Goal: Task Accomplishment & Management: Complete application form

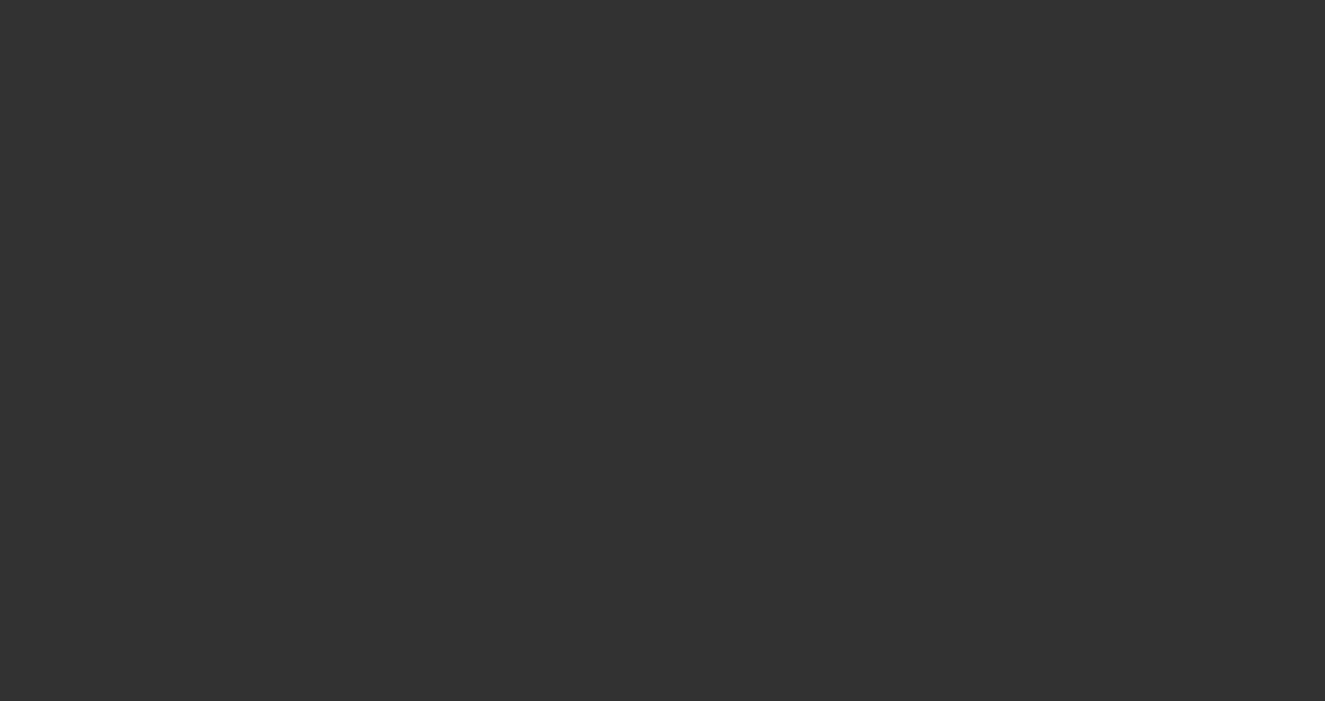
select select "3"
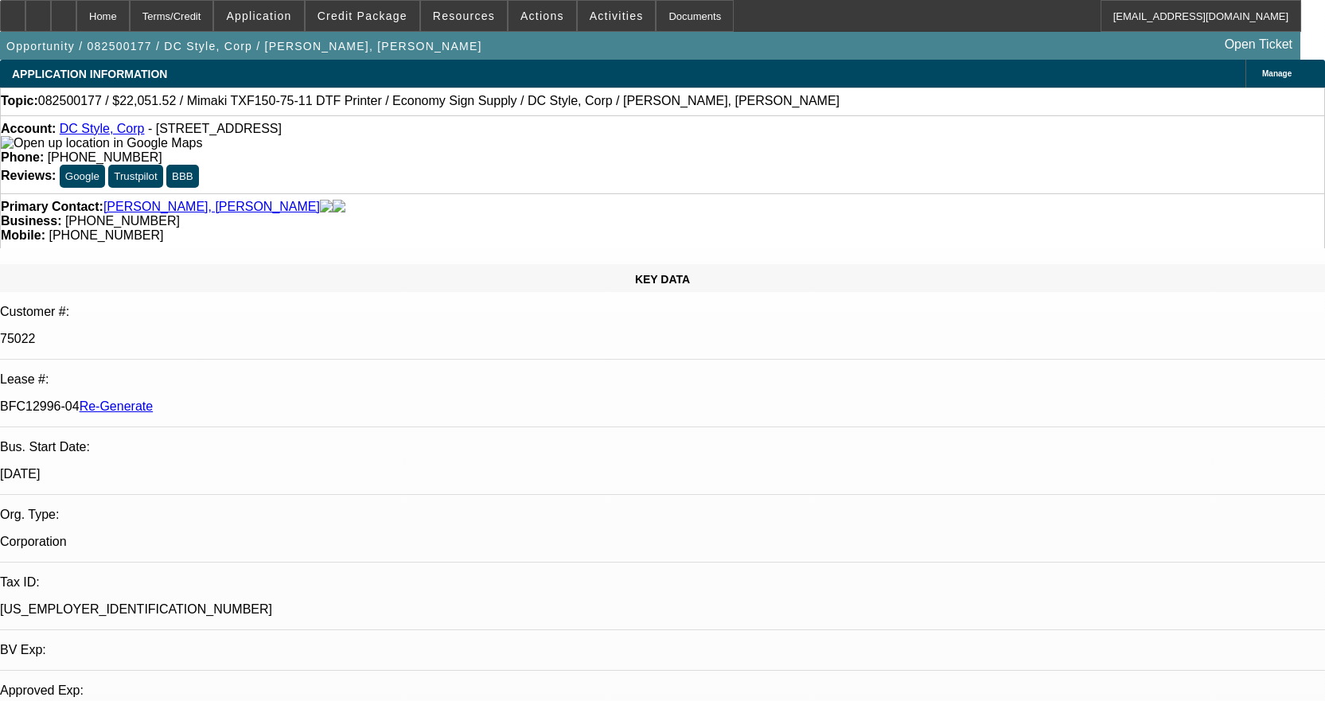
select select "0"
select select "6"
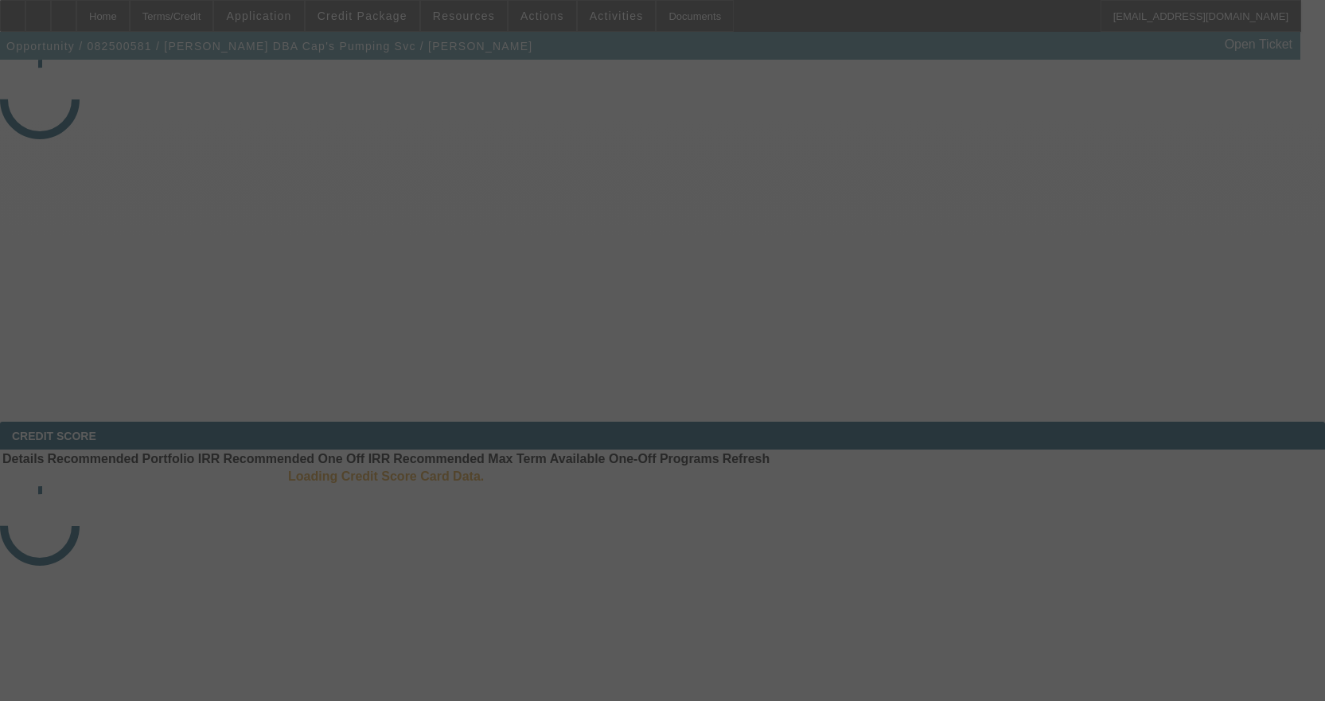
select select "3"
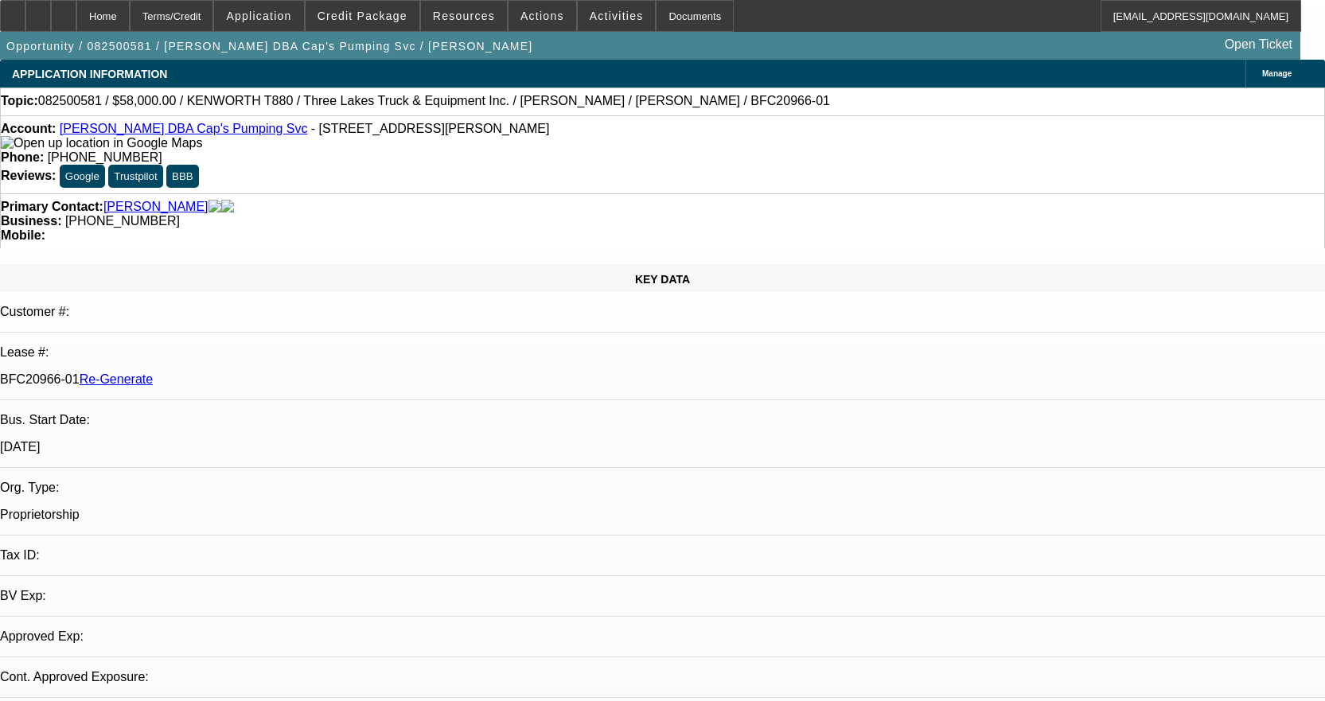
select select "0"
select select "9"
select select "0"
select select "6"
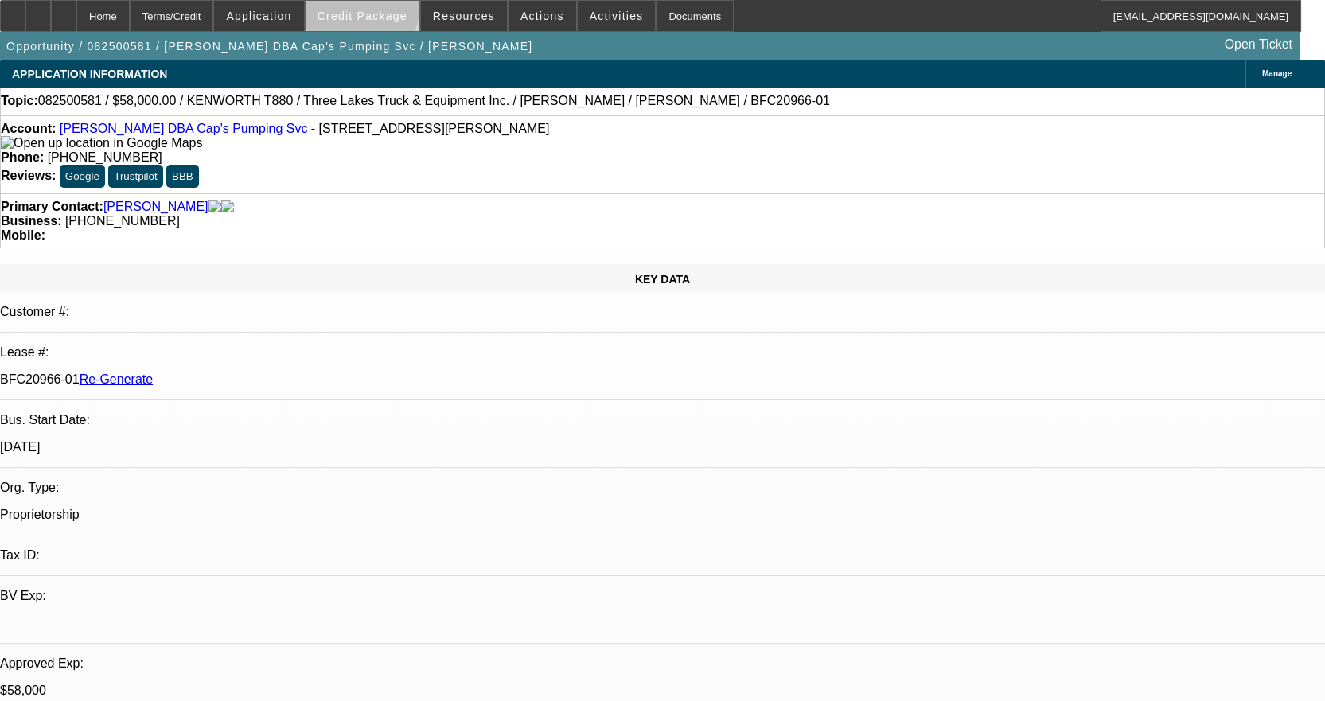
click at [387, 13] on span "Credit Package" at bounding box center [363, 16] width 90 height 13
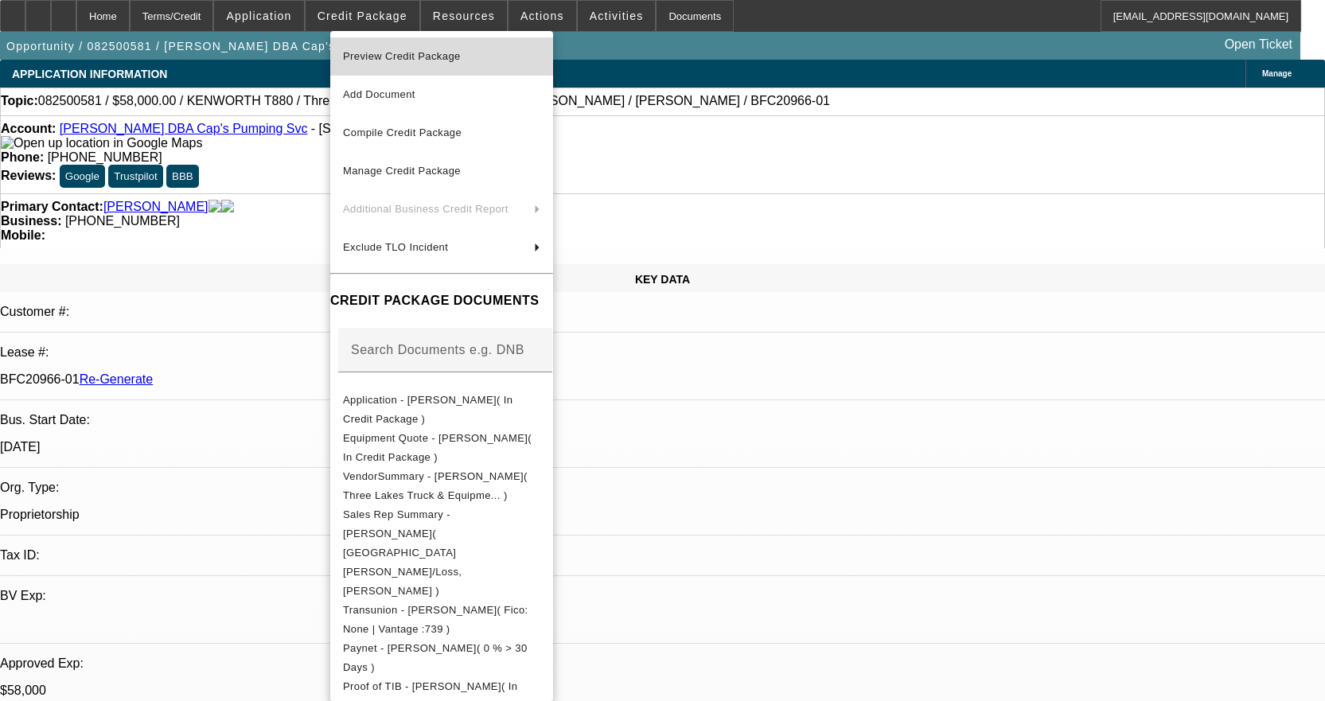
click at [389, 55] on span "Preview Credit Package" at bounding box center [402, 56] width 118 height 12
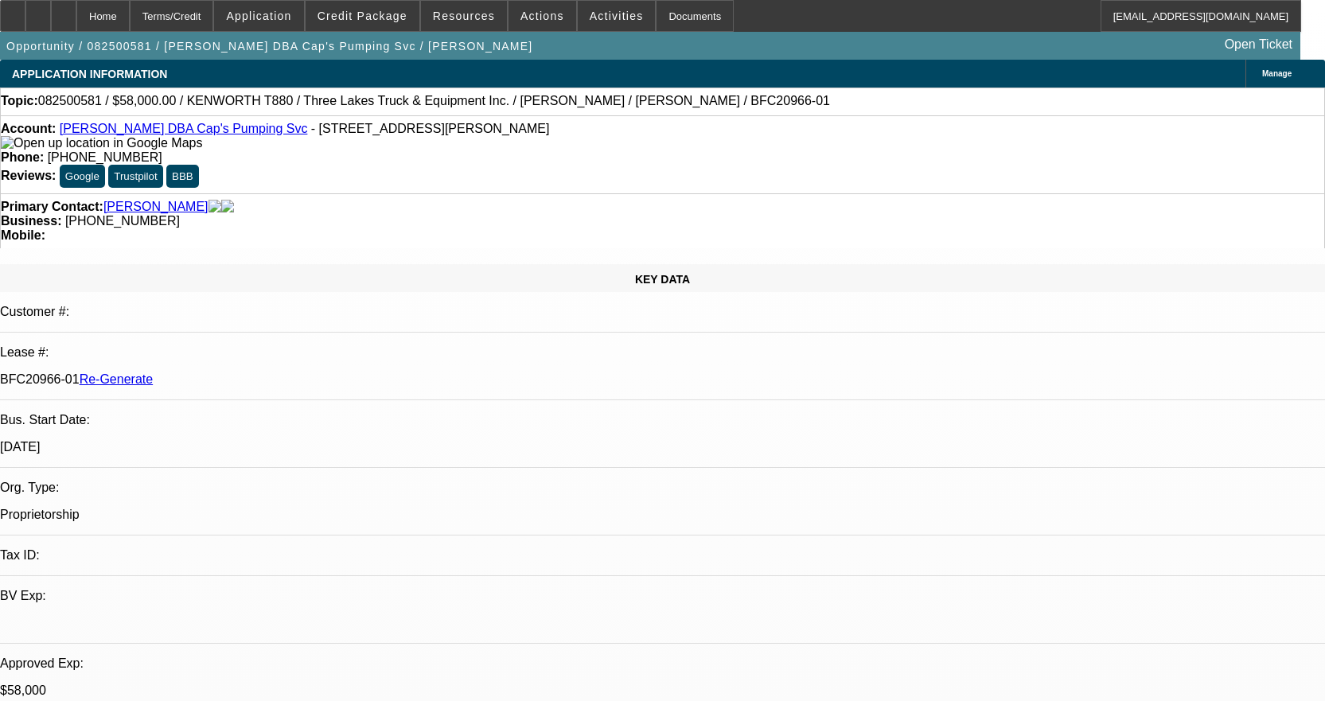
click at [148, 135] on link "Bradley Mahoney DBA Cap's Pumping Svc" at bounding box center [184, 129] width 248 height 14
click at [76, 10] on div at bounding box center [63, 16] width 25 height 32
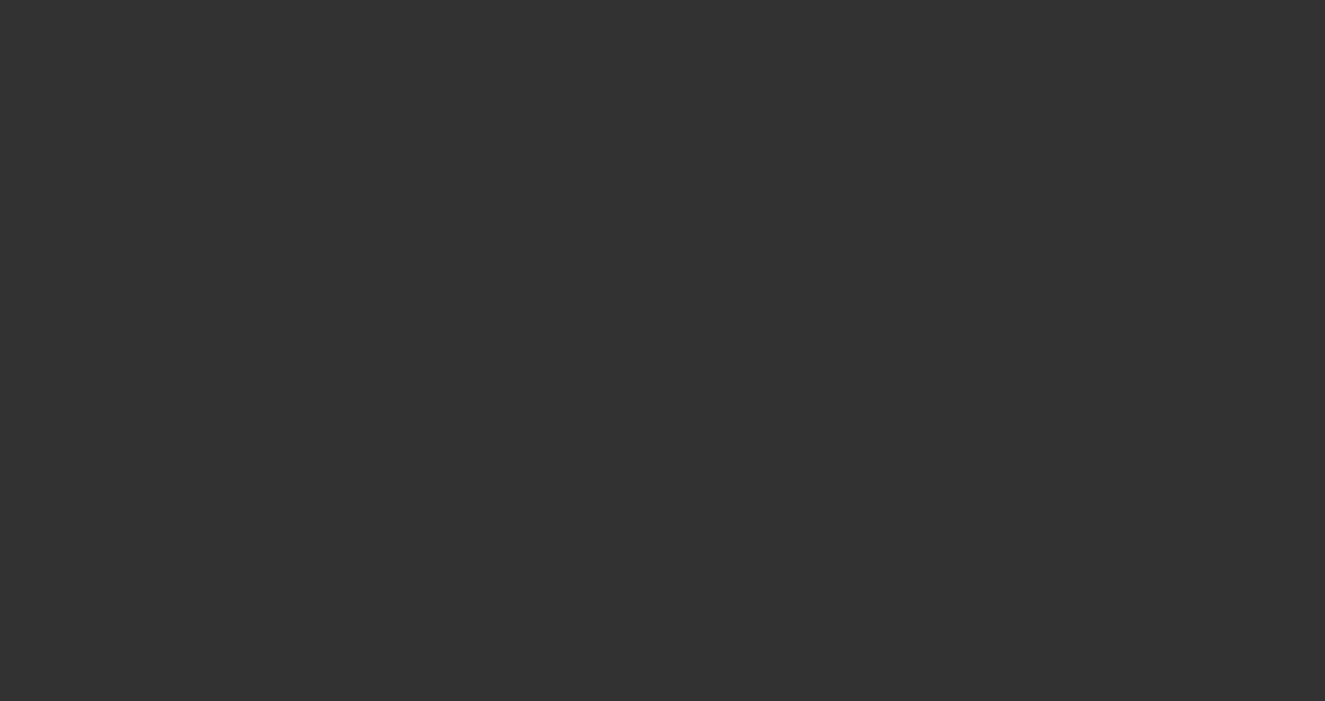
select select "3"
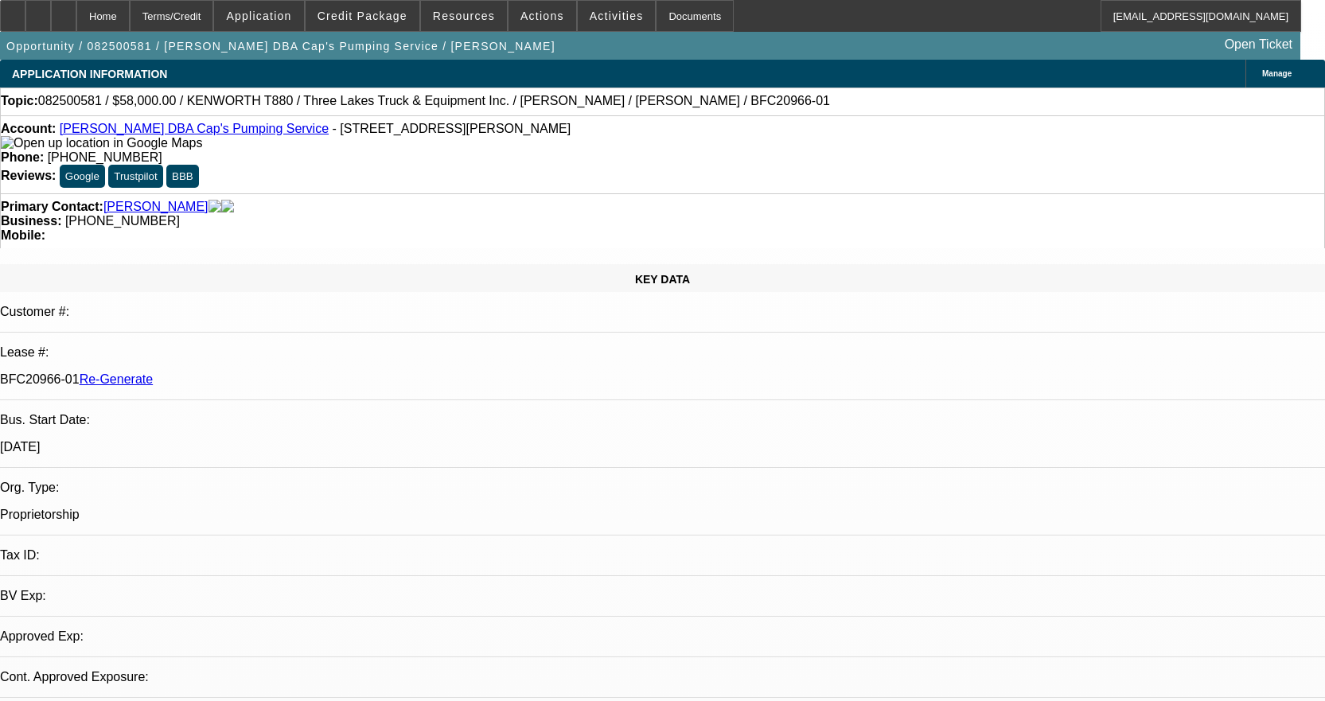
select select "0"
select select "1"
select select "9"
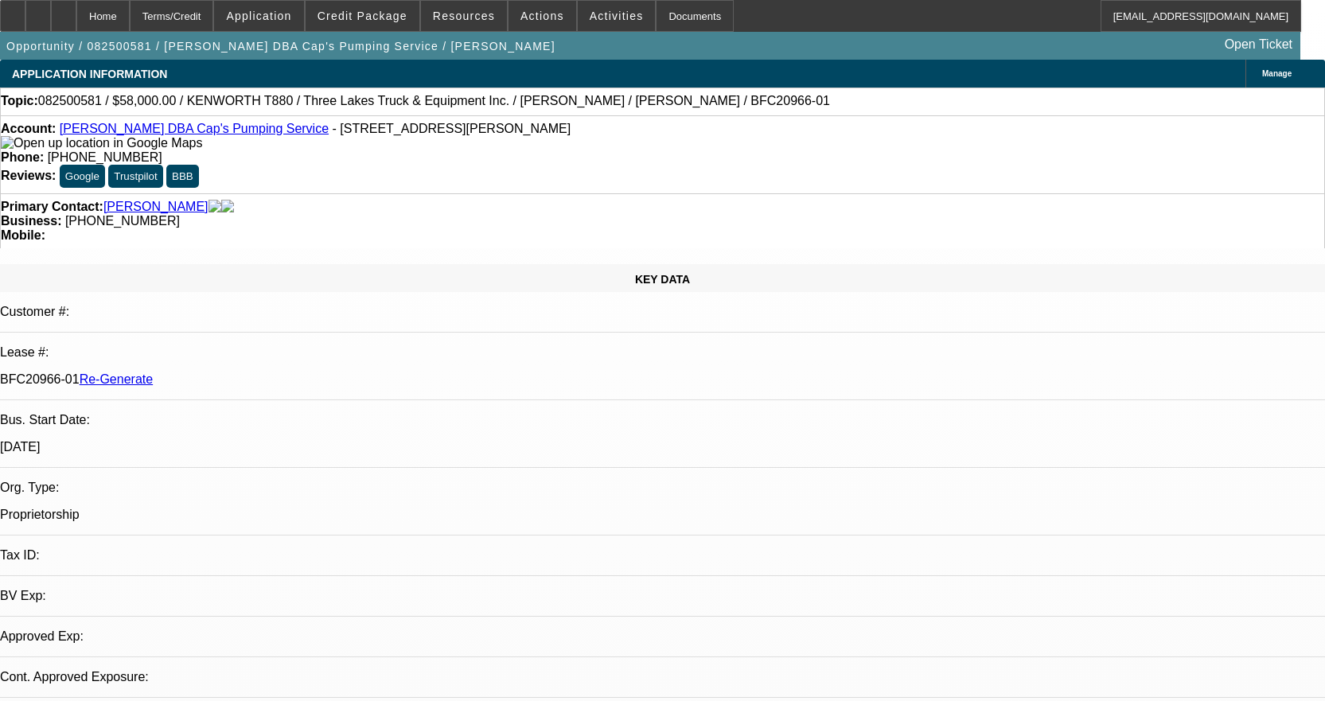
select select "6"
click at [672, 13] on div "Documents" at bounding box center [695, 16] width 78 height 32
click at [666, 16] on div "Documents" at bounding box center [695, 16] width 78 height 32
click at [603, 10] on span "Activities" at bounding box center [617, 16] width 54 height 13
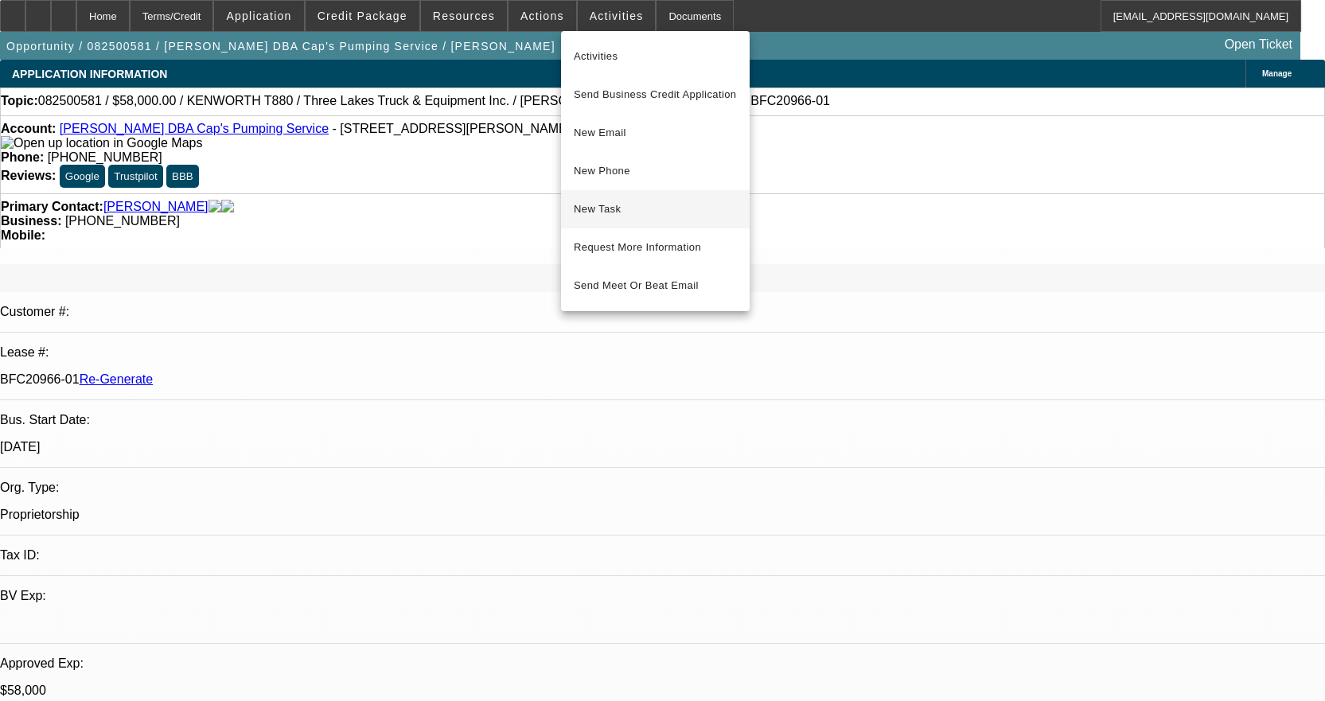
click at [616, 203] on span "New Task" at bounding box center [655, 209] width 163 height 19
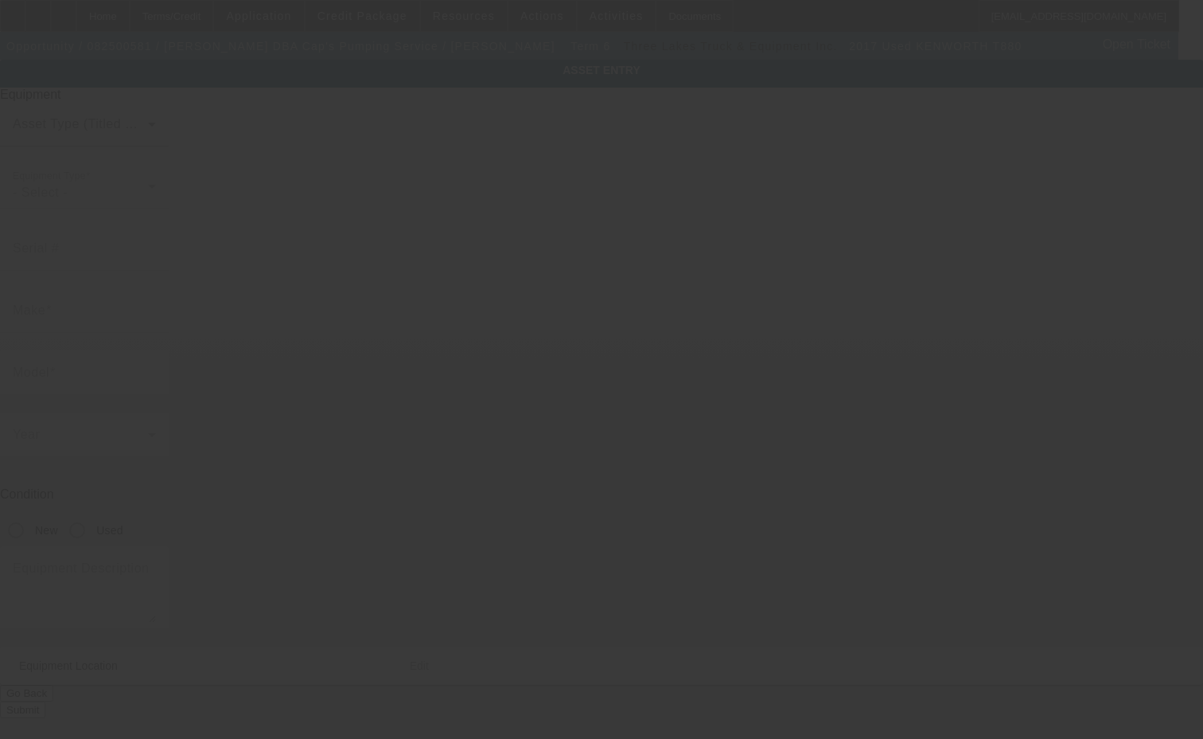
type input "[US_VEHICLE_IDENTIFICATION_NUMBER]"
type input "Kenworth"
type input "T880"
radio input "true"
type textarea "3600gal Vac tank"
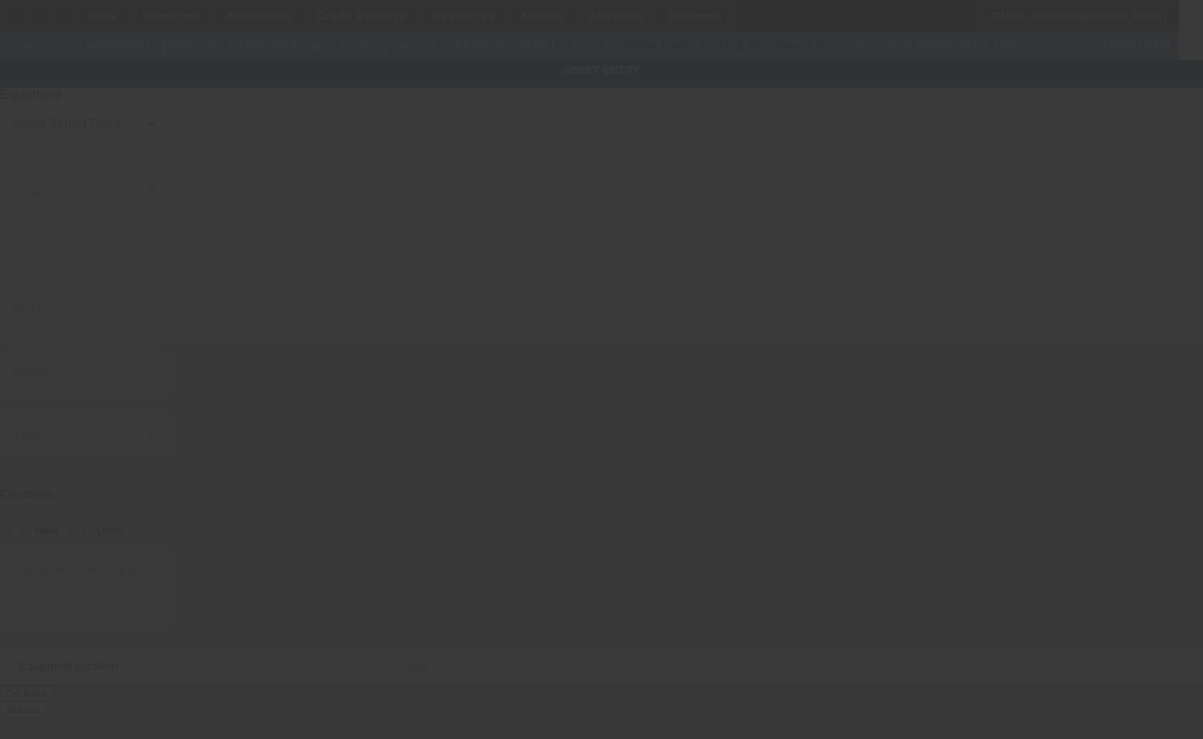
type input "[STREET_ADDRESS][PERSON_NAME]"
type input "Copemish"
type input "49625"
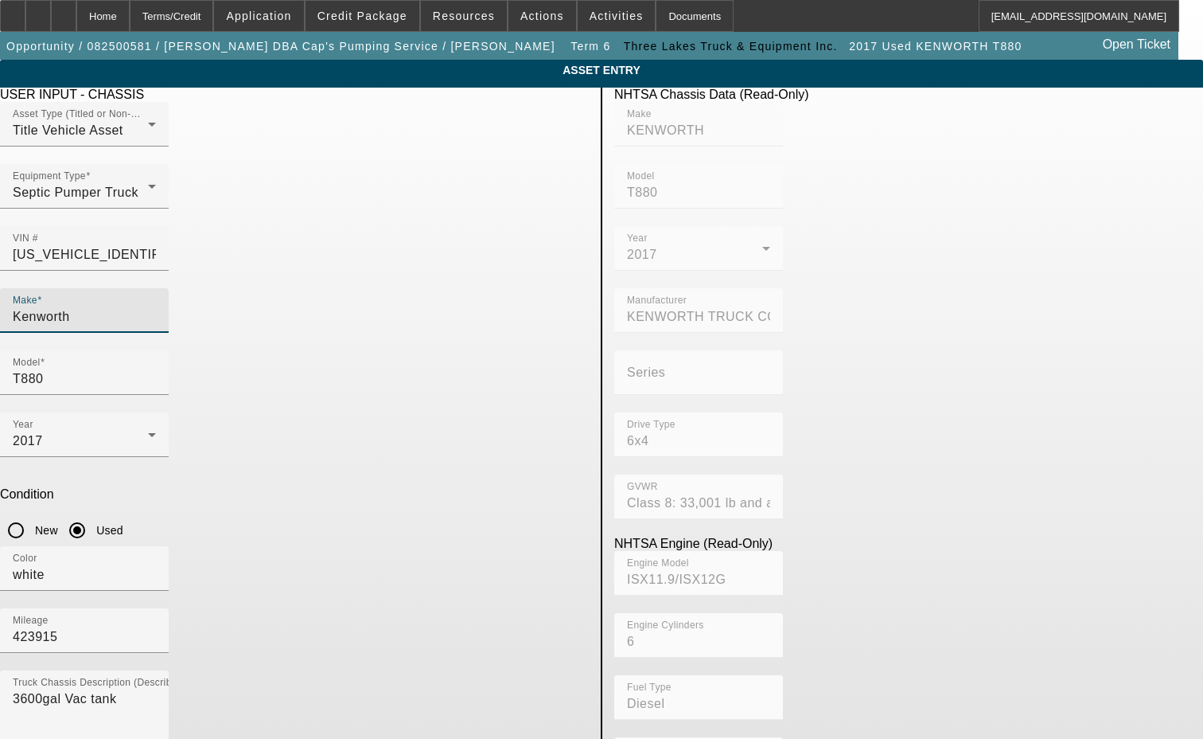
click at [156, 307] on input "Kenworth" at bounding box center [84, 316] width 143 height 19
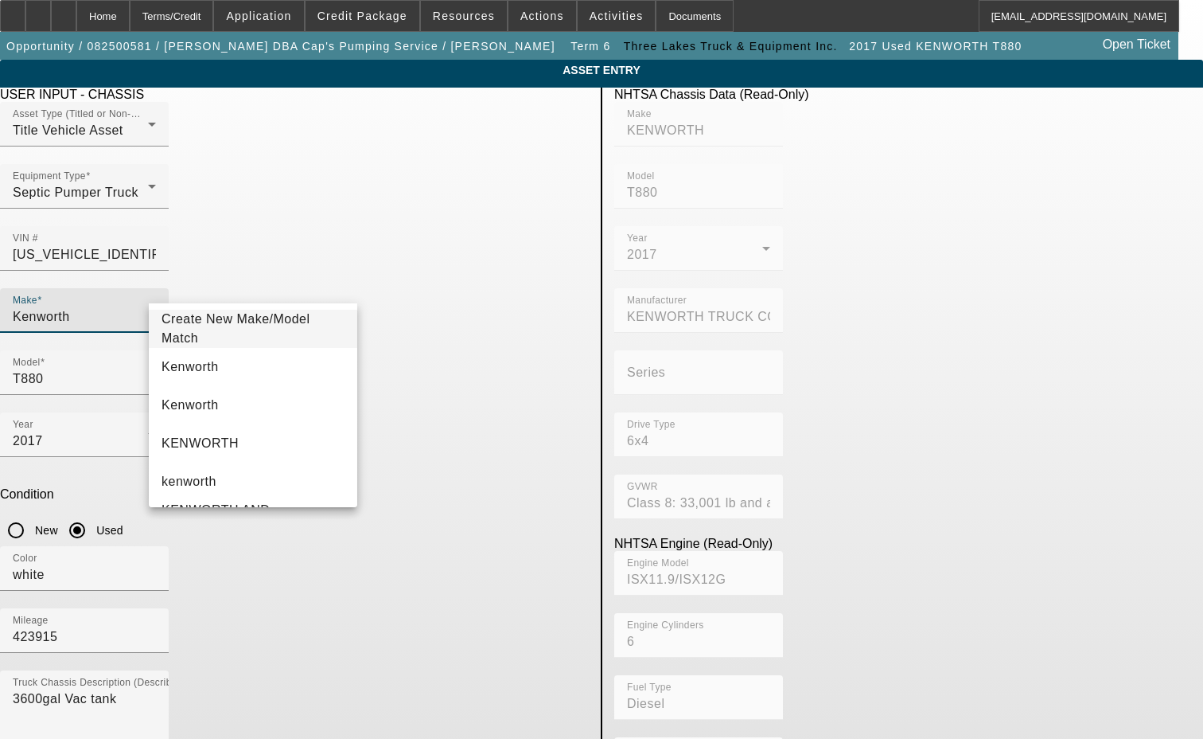
click at [291, 327] on span "Create New Make/Model Match" at bounding box center [236, 328] width 149 height 33
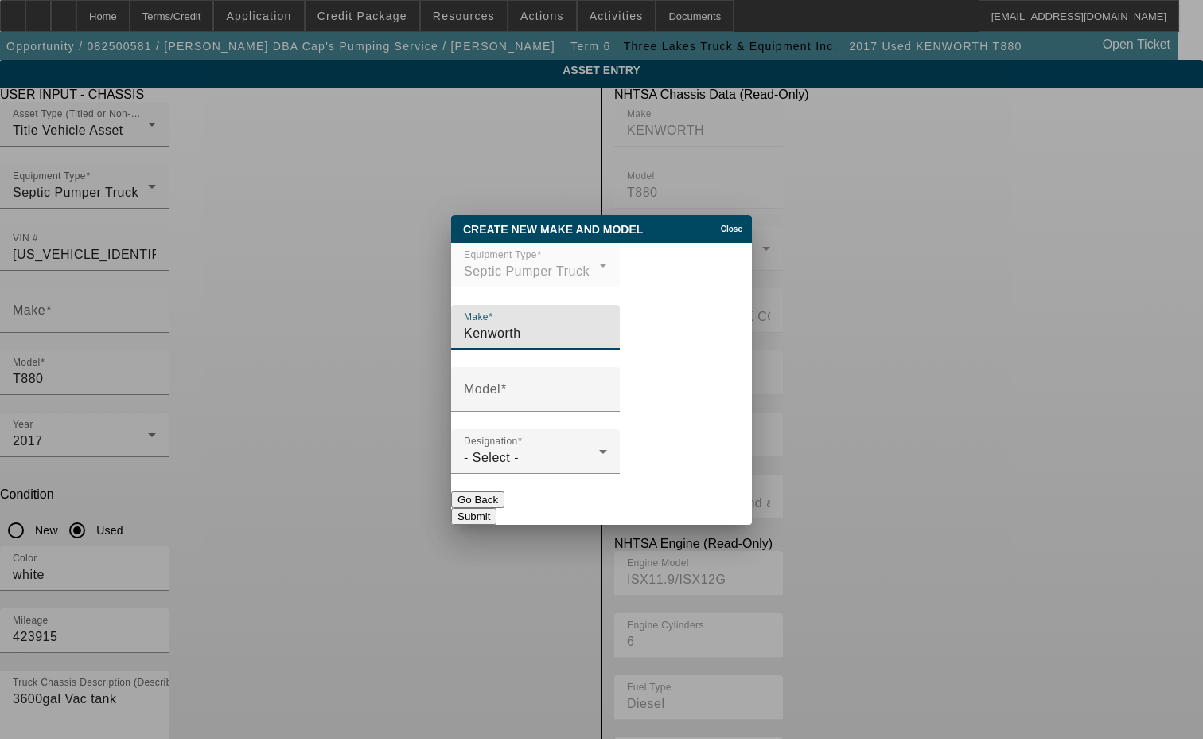
type input "Kenworth"
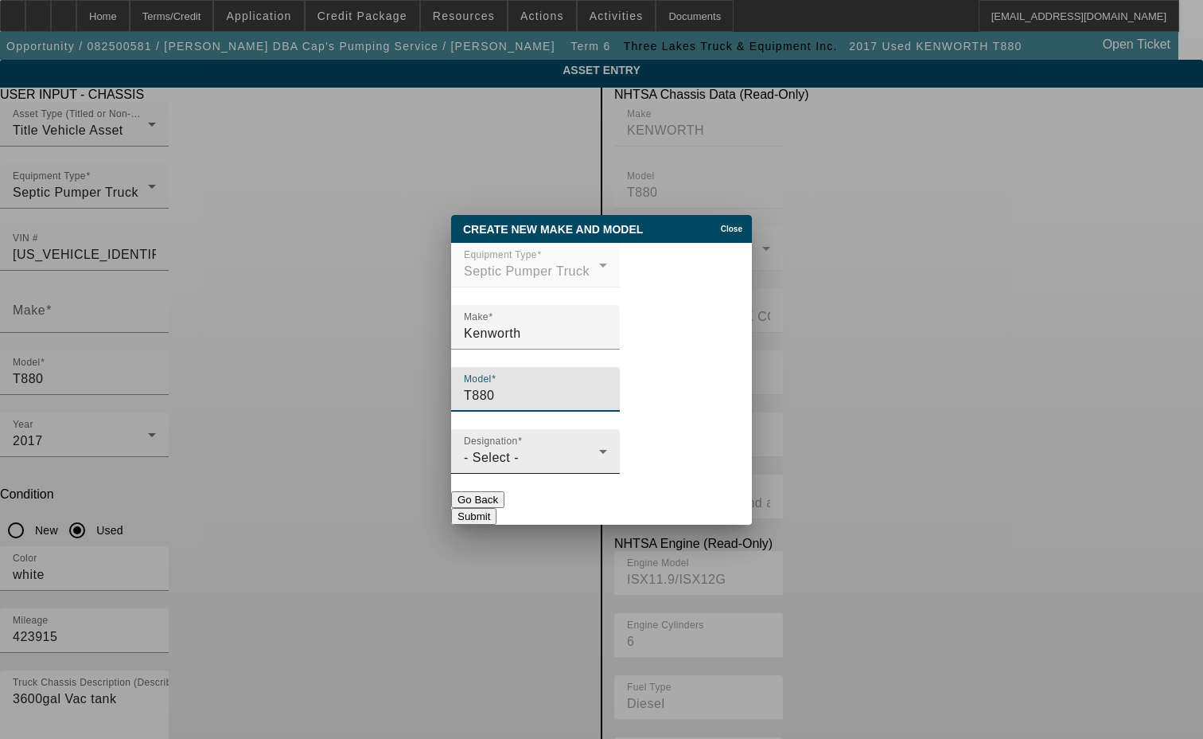
type input "T880"
click at [521, 465] on div "- Select -" at bounding box center [531, 457] width 135 height 19
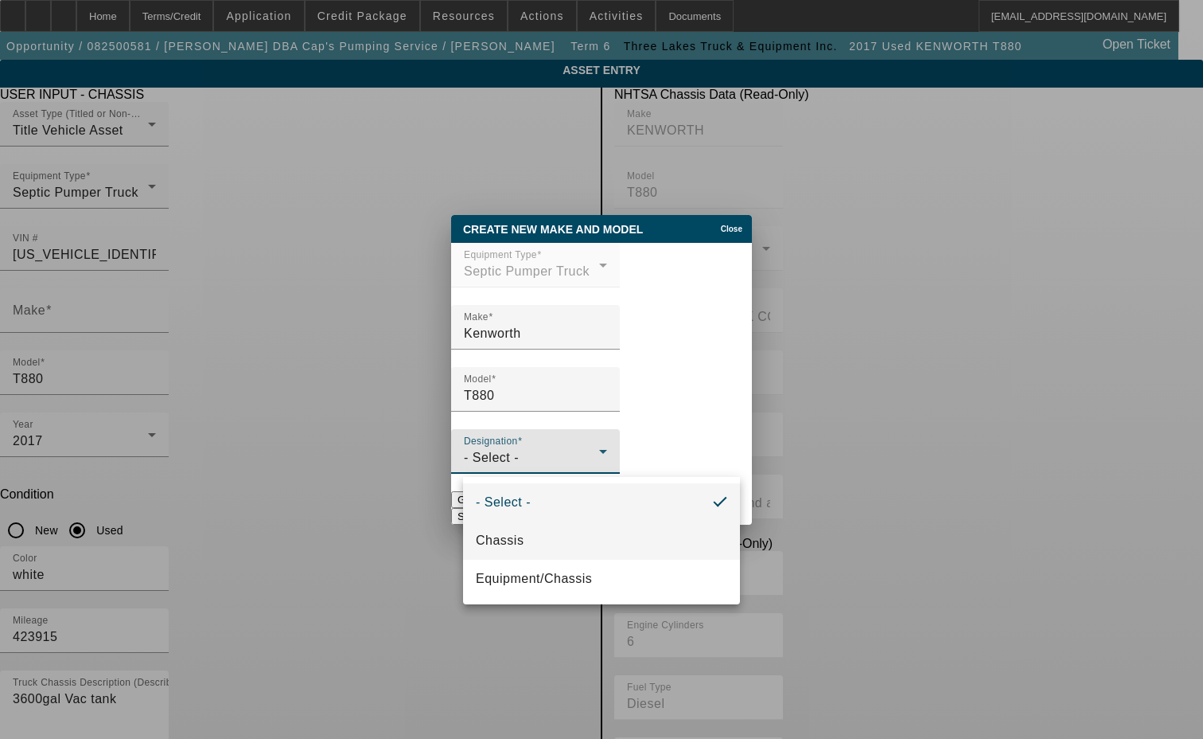
click at [503, 529] on mat-option "Chassis" at bounding box center [601, 540] width 277 height 38
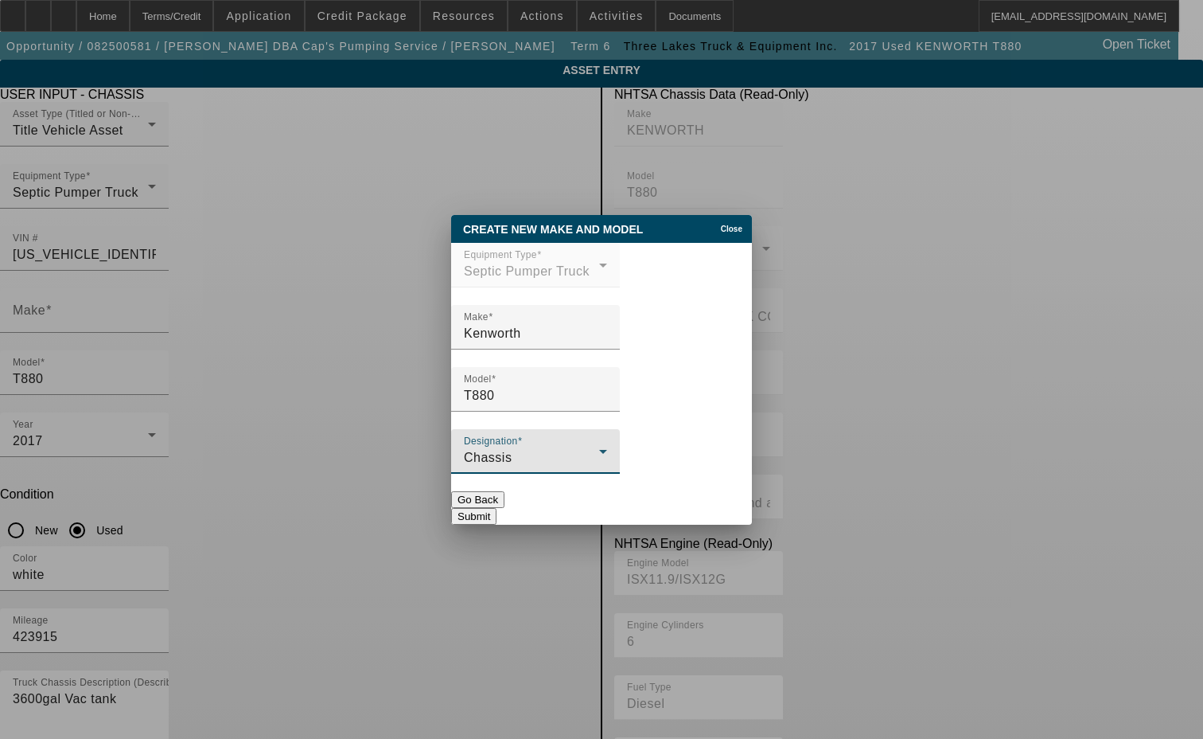
click at [497, 509] on button "Submit" at bounding box center [473, 516] width 45 height 17
type input "Kenworth"
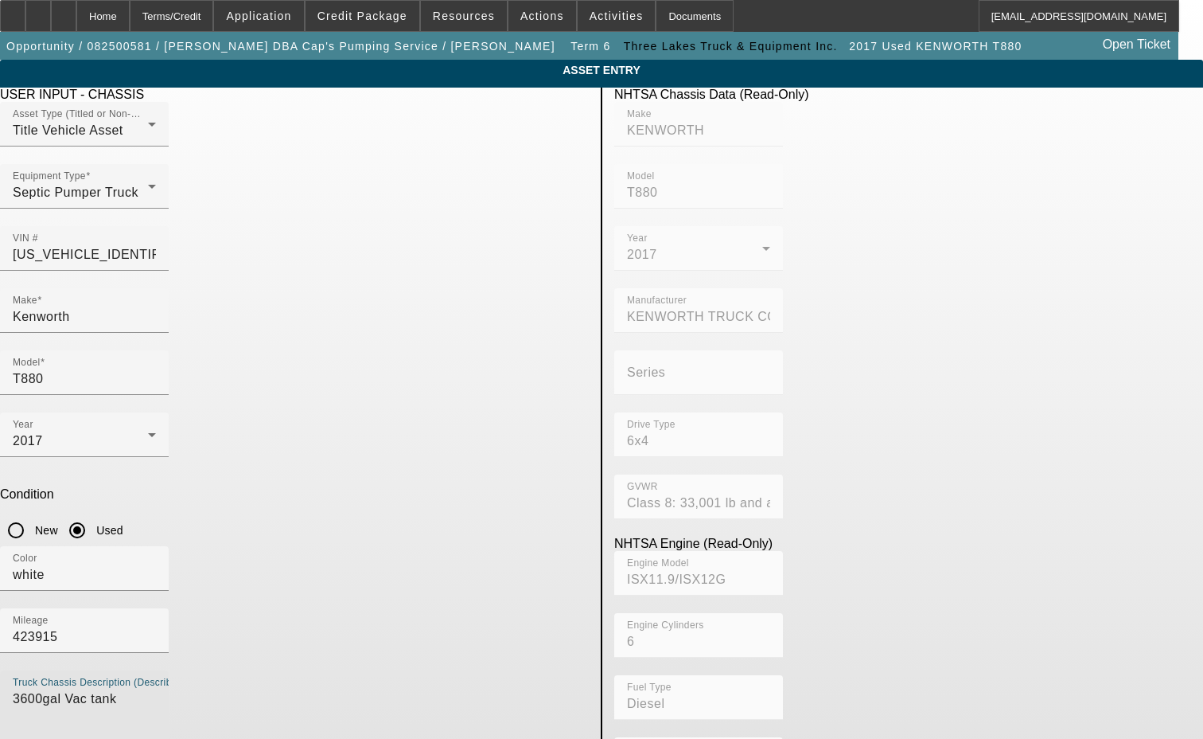
drag, startPoint x: 254, startPoint y: 475, endPoint x: 86, endPoint y: 470, distance: 168.0
click at [86, 470] on app-asset-collateral-manage "ASSET ENTRY Delete asset USER INPUT - CHASSIS Asset Type (Titled or Non-Titled)…" at bounding box center [601, 501] width 1203 height 883
type textarea "with Presvac Systems A-9782 Vacuum Tank SN 3600-0904-6764 includes all accessor…"
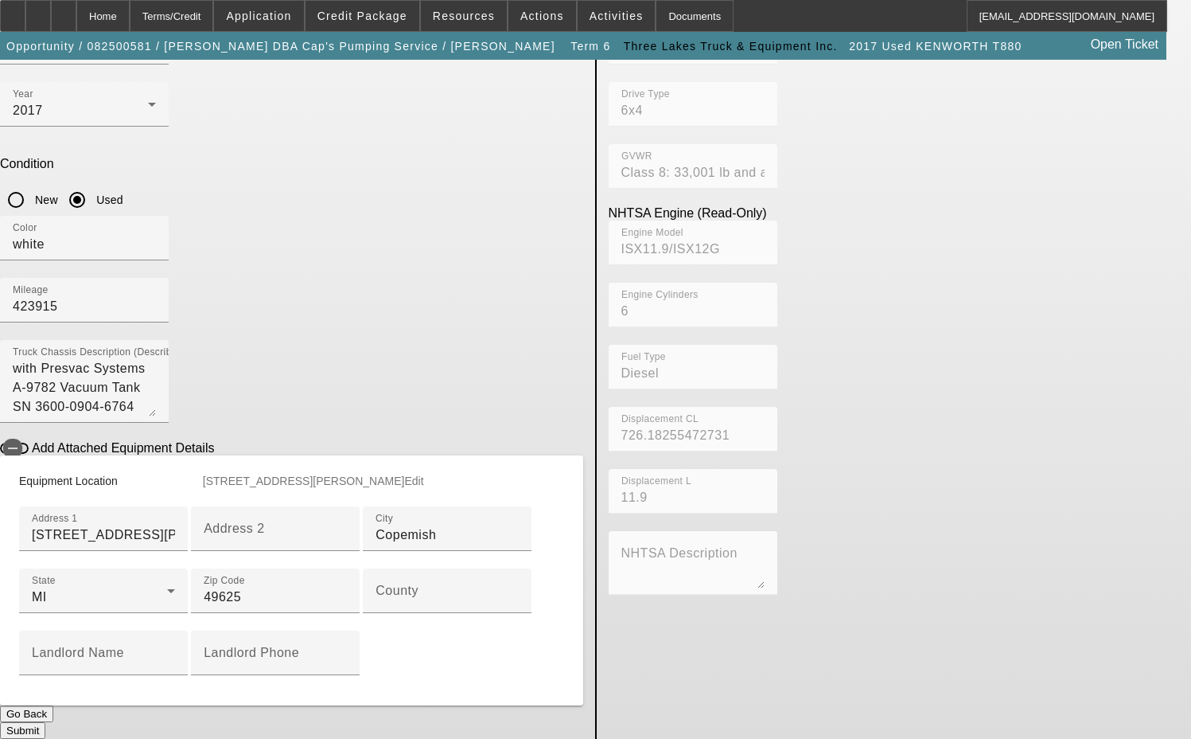
scroll to position [398, 0]
click at [376, 587] on input "County" at bounding box center [447, 596] width 143 height 19
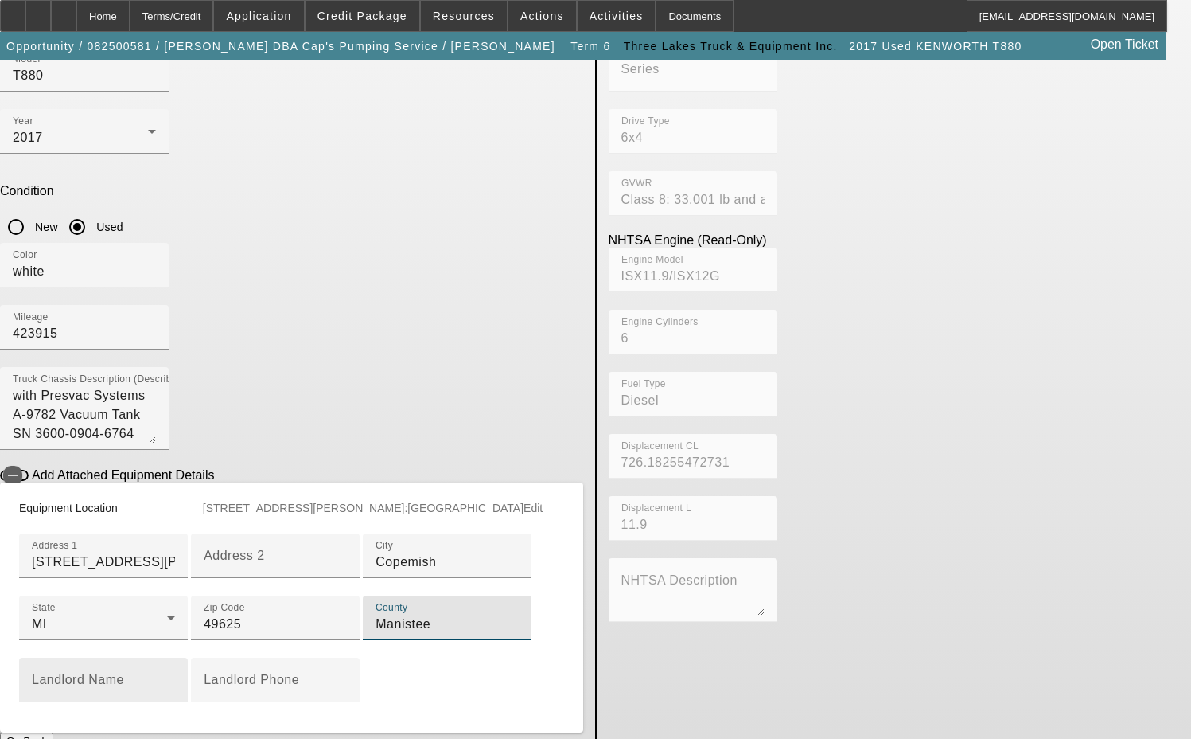
scroll to position [498, 0]
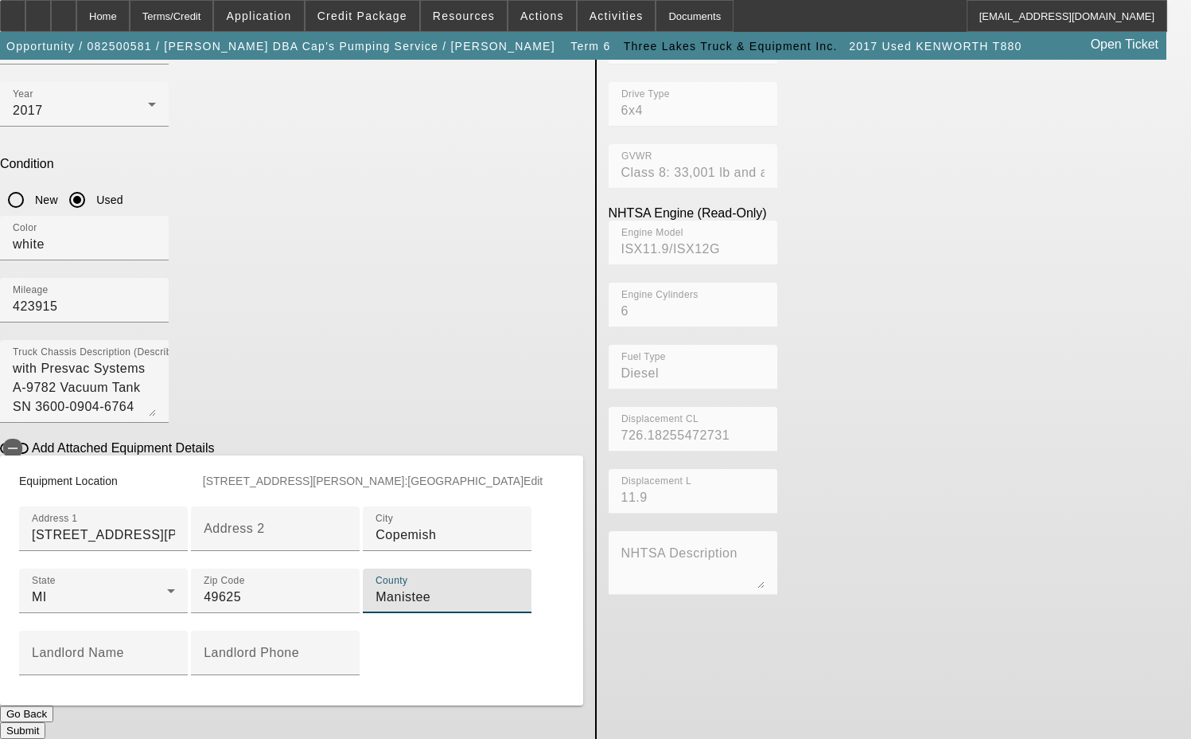
type input "Manistee"
click at [45, 722] on button "Submit" at bounding box center [22, 730] width 45 height 17
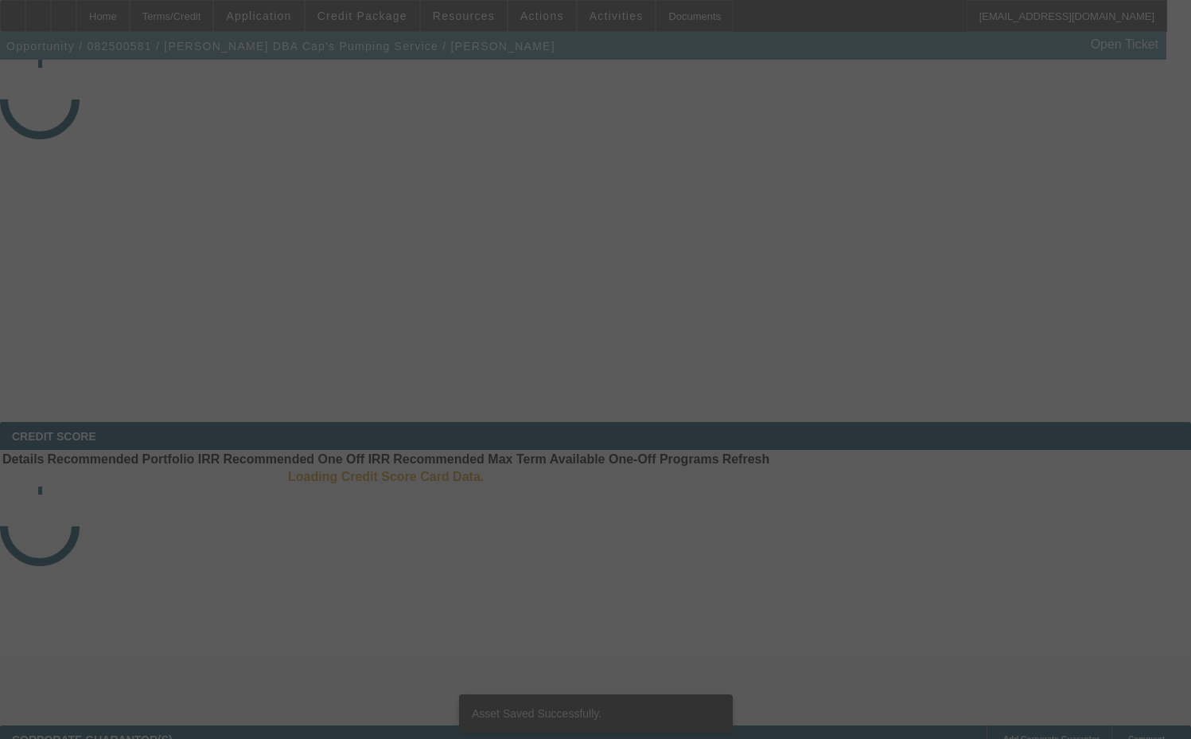
select select "3"
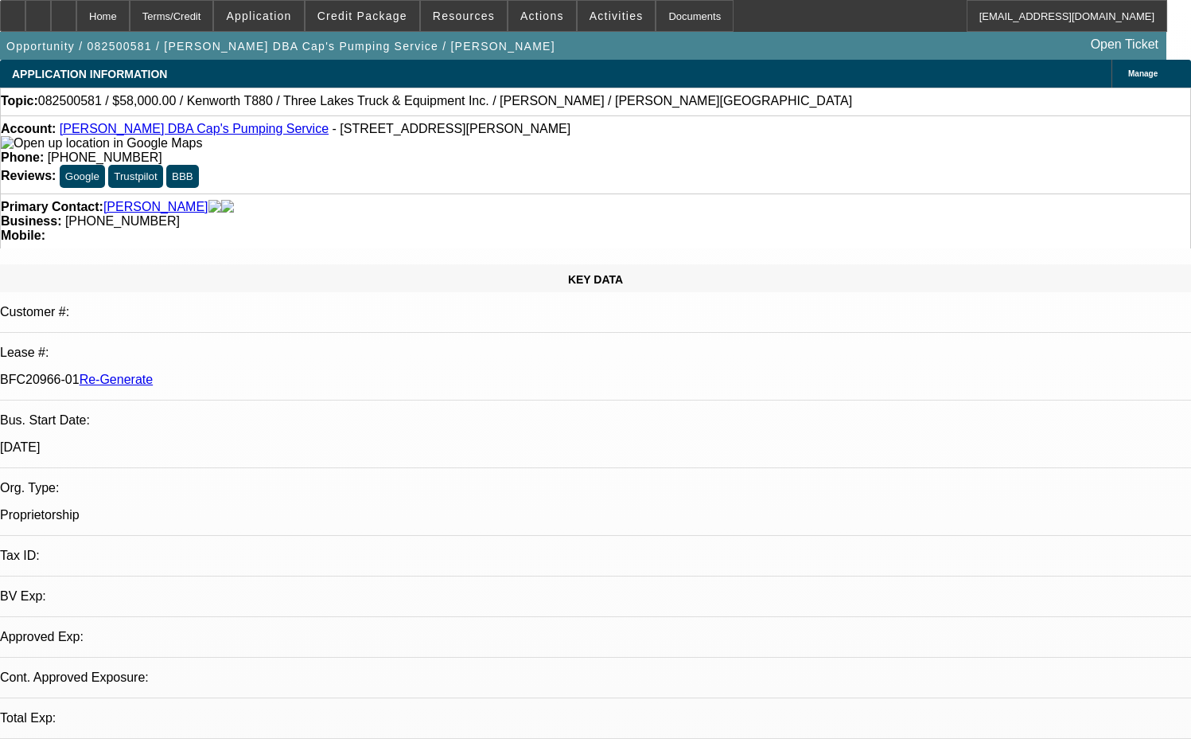
select select "0"
select select "9"
select select "0"
select select "6"
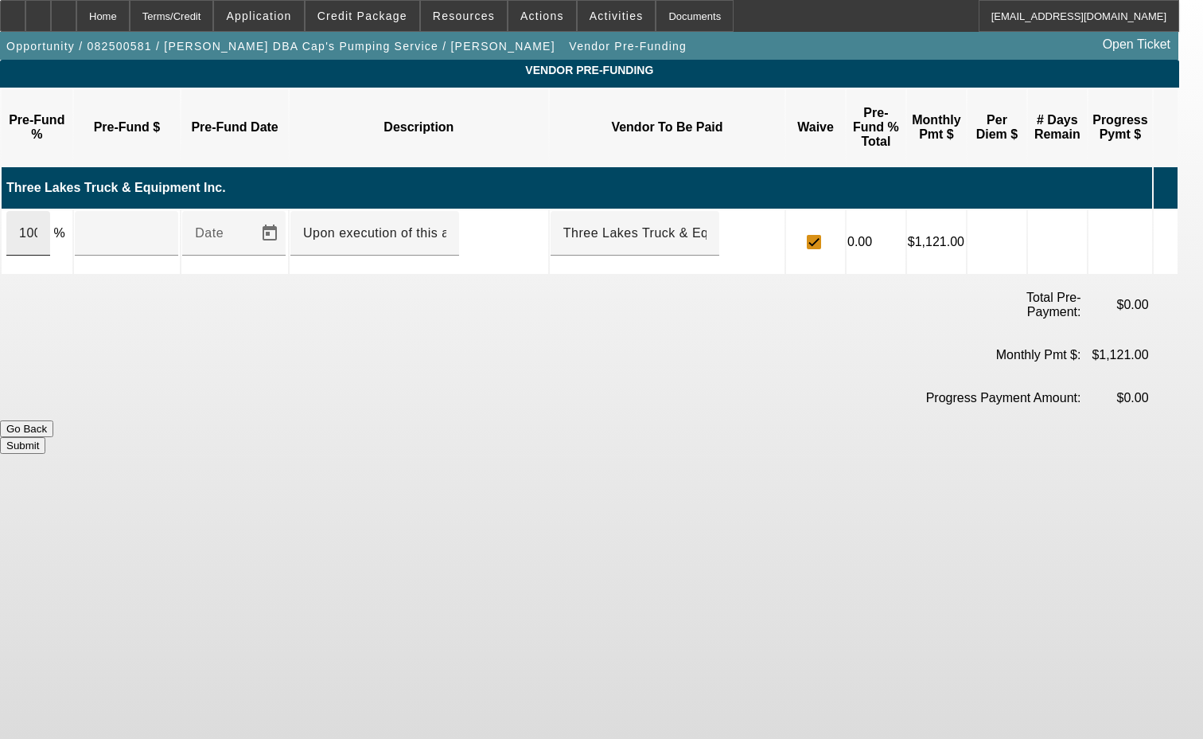
click at [50, 211] on div "100" at bounding box center [28, 233] width 44 height 45
type input "$58,000.00"
click at [45, 437] on button "Submit" at bounding box center [22, 445] width 45 height 17
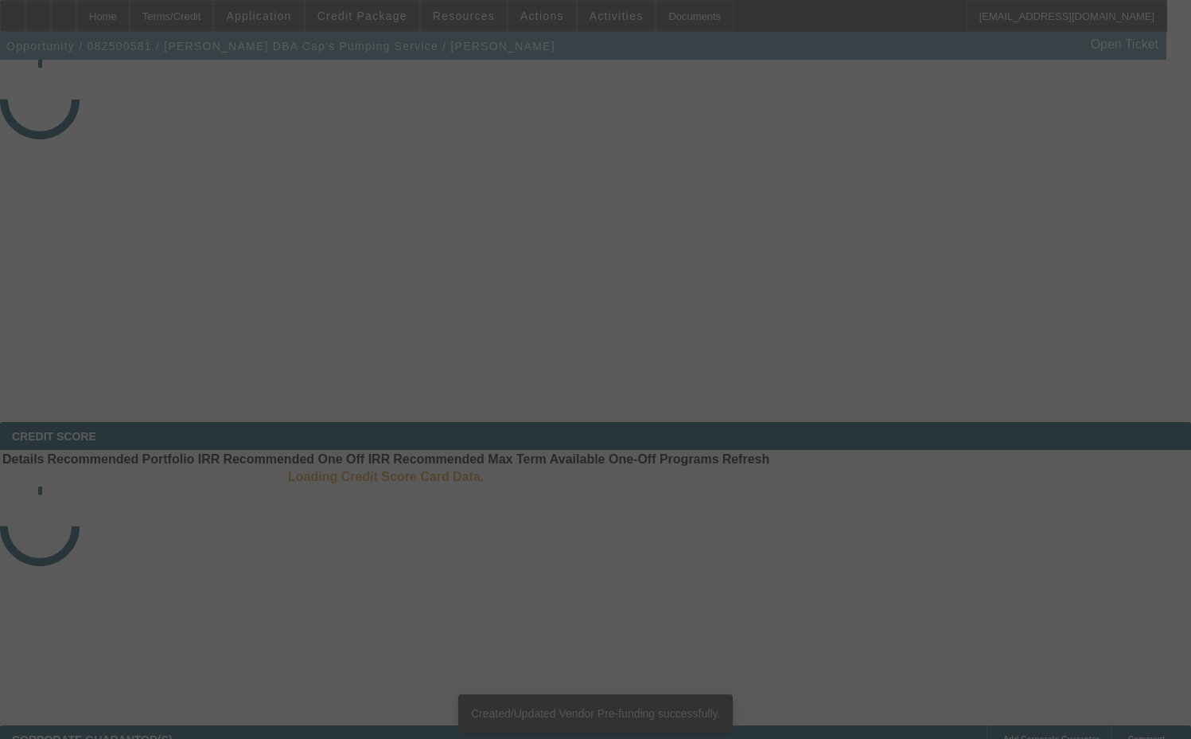
select select "3"
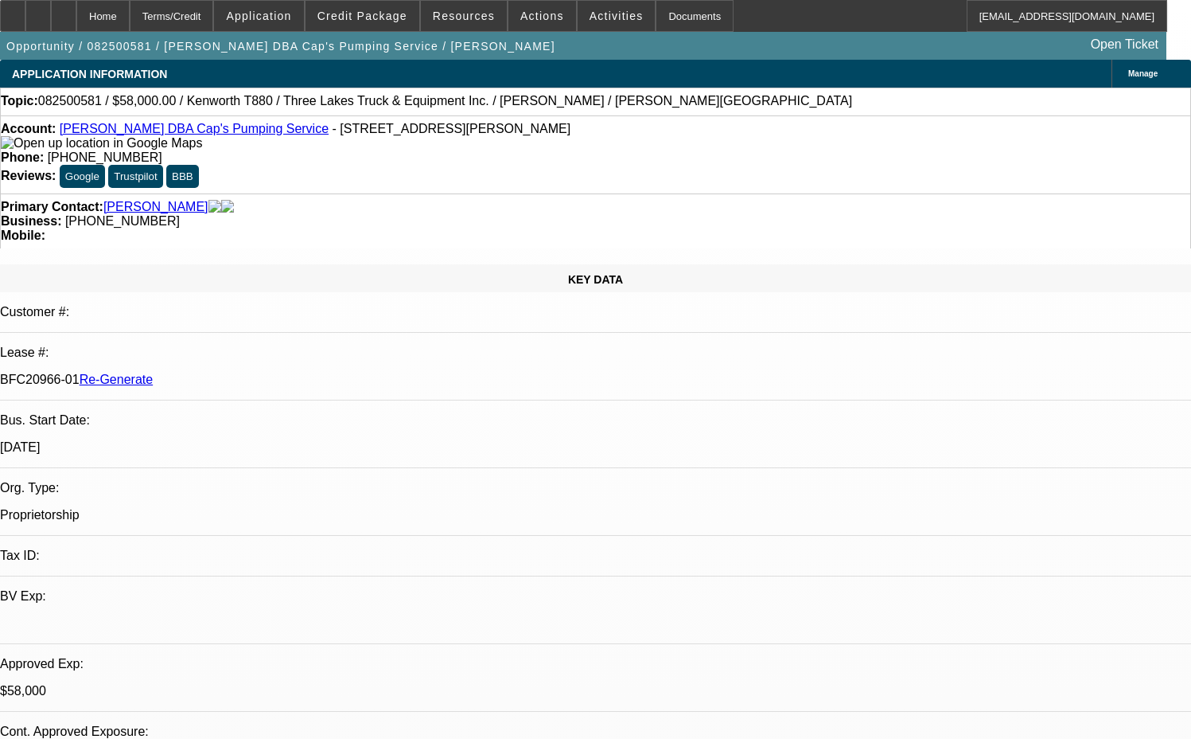
select select "0"
select select "9"
select select "0"
select select "6"
